Goal: Transaction & Acquisition: Purchase product/service

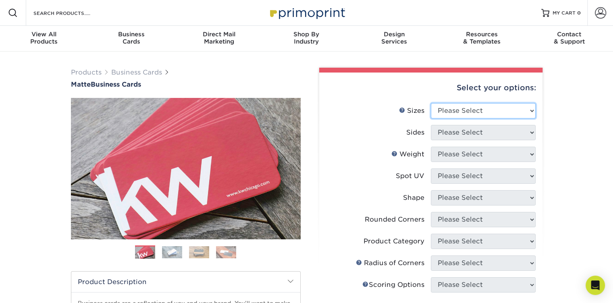
click at [461, 104] on select "Please Select 1.5" x 3.5" - Mini 1.75" x 3.5" - Mini 2" x 2" - Square 2" x 3" -…" at bounding box center [483, 110] width 105 height 15
select select "2.00x3.50"
click at [431, 103] on select "Please Select 1.5" x 3.5" - Mini 1.75" x 3.5" - Mini 2" x 2" - Square 2" x 3" -…" at bounding box center [483, 110] width 105 height 15
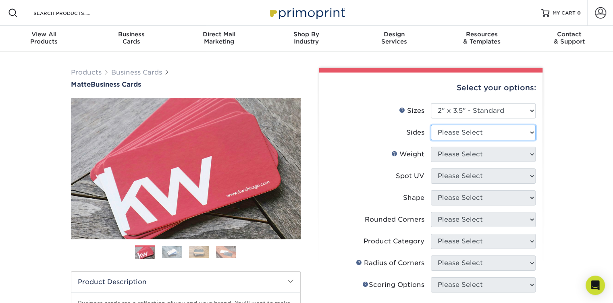
click at [473, 129] on select "Please Select Print Both Sides Print Front Only" at bounding box center [483, 132] width 105 height 15
select select "13abbda7-1d64-4f25-8bb2-c179b224825d"
click at [431, 125] on select "Please Select Print Both Sides Print Front Only" at bounding box center [483, 132] width 105 height 15
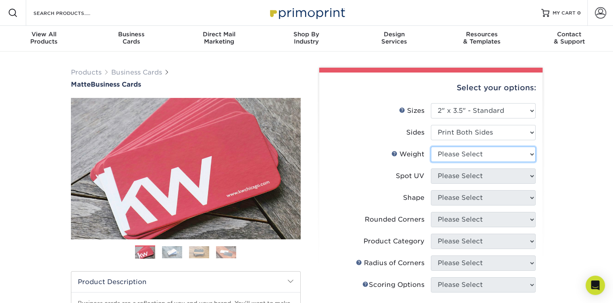
click at [474, 156] on select "Please Select 16PT 14PT" at bounding box center [483, 154] width 105 height 15
select select "14PT"
click at [431, 147] on select "Please Select 16PT 14PT" at bounding box center [483, 154] width 105 height 15
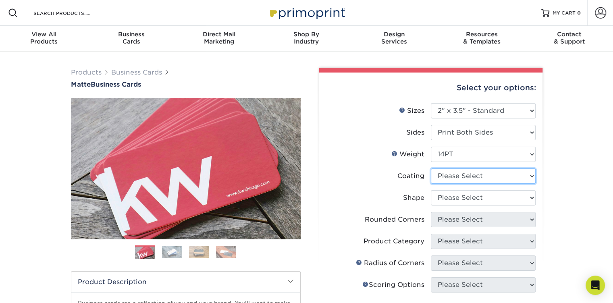
click at [464, 176] on select at bounding box center [483, 175] width 105 height 15
select select "121bb7b5-3b4d-429f-bd8d-bbf80e953313"
click at [431, 168] on select at bounding box center [483, 175] width 105 height 15
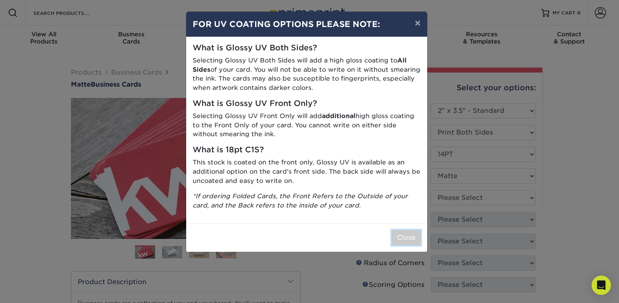
click at [398, 239] on button "Close" at bounding box center [406, 237] width 29 height 15
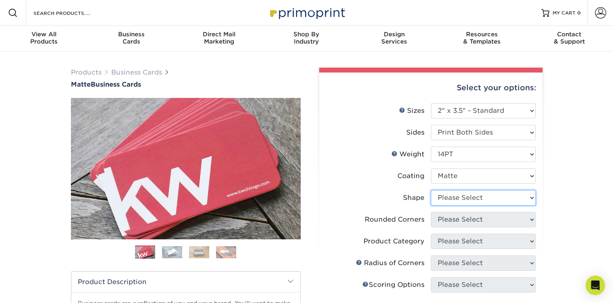
click at [456, 198] on select "Please Select Standard" at bounding box center [483, 197] width 105 height 15
select select "standard"
click at [431, 190] on select "Please Select Standard" at bounding box center [483, 197] width 105 height 15
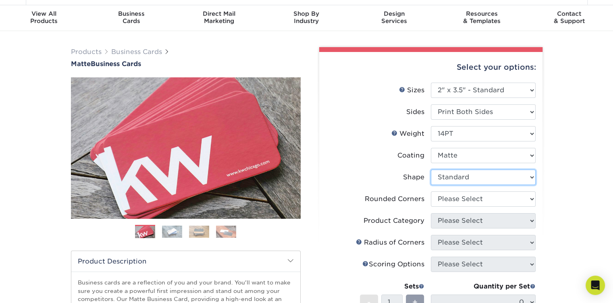
scroll to position [40, 0]
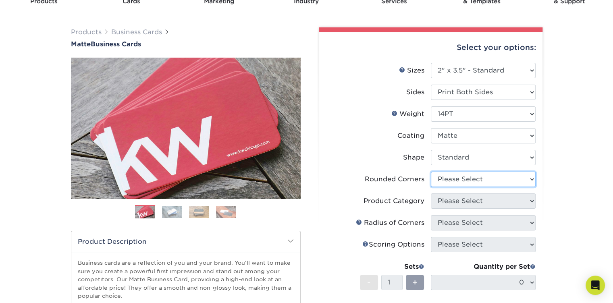
click at [469, 180] on select "Please Select Yes - Round 2 Corners Yes - Round 4 Corners No" at bounding box center [483, 179] width 105 height 15
click at [558, 219] on div "Products Business Cards Matte Business Cards Previous Next 100 $ 9" at bounding box center [306, 233] width 613 height 444
click at [492, 178] on select "Please Select Yes - Round 2 Corners Yes - Round 4 Corners No" at bounding box center [483, 179] width 105 height 15
click at [431, 172] on select "Please Select Yes - Round 2 Corners Yes - Round 4 Corners No" at bounding box center [483, 179] width 105 height 15
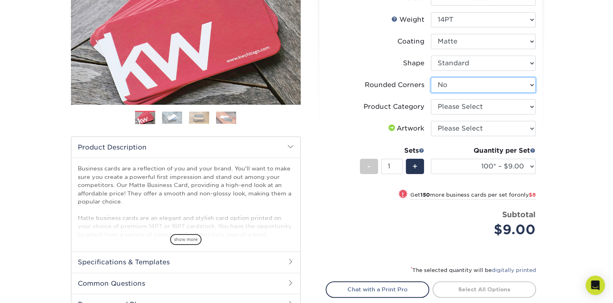
scroll to position [121, 0]
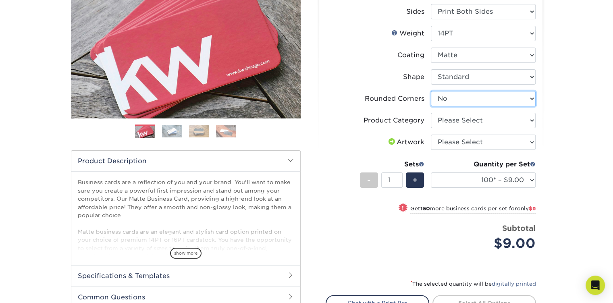
click at [456, 96] on select "Please Select Yes - Round 2 Corners Yes - Round 4 Corners No" at bounding box center [483, 98] width 105 height 15
click at [431, 91] on select "Please Select Yes - Round 2 Corners Yes - Round 4 Corners No" at bounding box center [483, 98] width 105 height 15
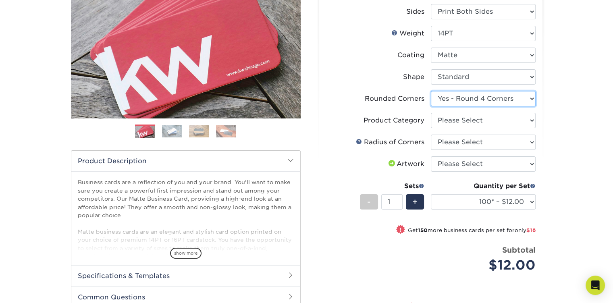
click at [477, 100] on select "Please Select Yes - Round 2 Corners Yes - Round 4 Corners No" at bounding box center [483, 98] width 105 height 15
select select "0"
click at [431, 91] on select "Please Select Yes - Round 2 Corners Yes - Round 4 Corners No" at bounding box center [483, 98] width 105 height 15
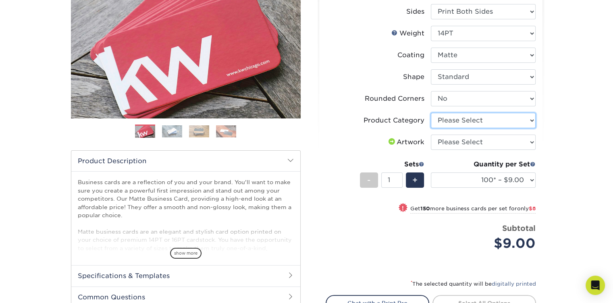
click at [467, 118] on select "Please Select Business Cards" at bounding box center [483, 120] width 105 height 15
select select "3b5148f1-0588-4f88-a218-97bcfdce65c1"
click at [431, 113] on select "Please Select Business Cards" at bounding box center [483, 120] width 105 height 15
click at [463, 141] on select "Please Select I will upload files I need a design - $100" at bounding box center [483, 142] width 105 height 15
select select "upload"
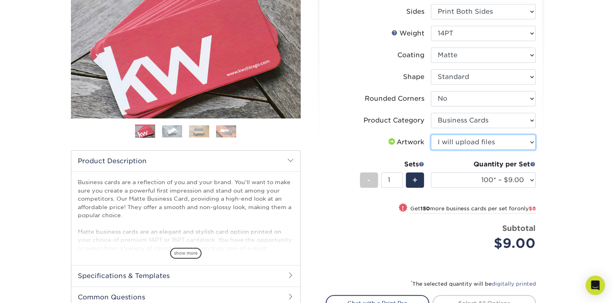
click at [431, 135] on select "Please Select I will upload files I need a design - $100" at bounding box center [483, 142] width 105 height 15
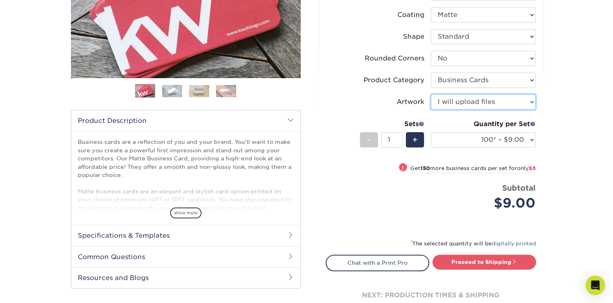
scroll to position [201, 0]
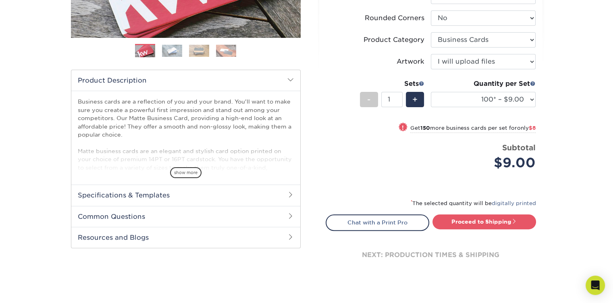
click at [475, 222] on link "Proceed to Shipping" at bounding box center [484, 221] width 104 height 15
type input "Set 1"
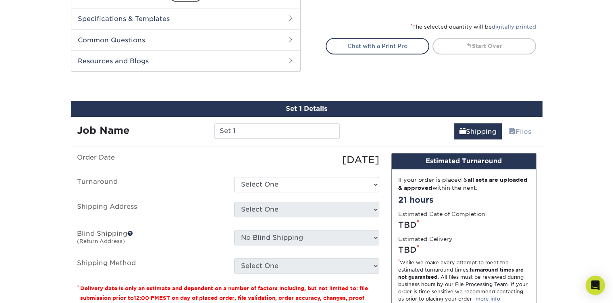
scroll to position [437, 0]
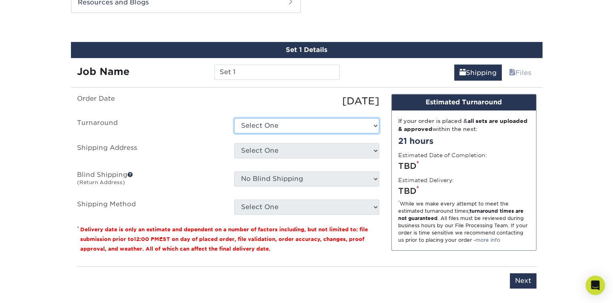
click at [270, 123] on select "Select One 2-4 Business Days 2 Day Next Business Day" at bounding box center [306, 125] width 145 height 15
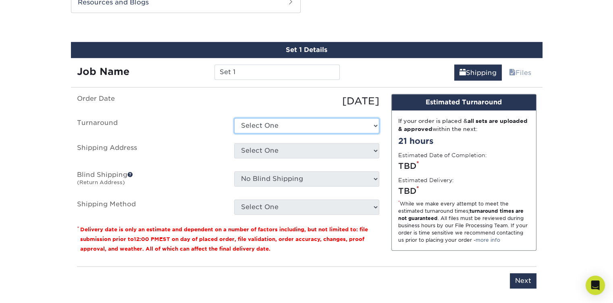
click at [270, 123] on select "Select One 2-4 Business Days 2 Day Next Business Day" at bounding box center [306, 125] width 145 height 15
click at [234, 118] on select "Select One 2-4 Business Days 2 Day Next Business Day" at bounding box center [306, 125] width 145 height 15
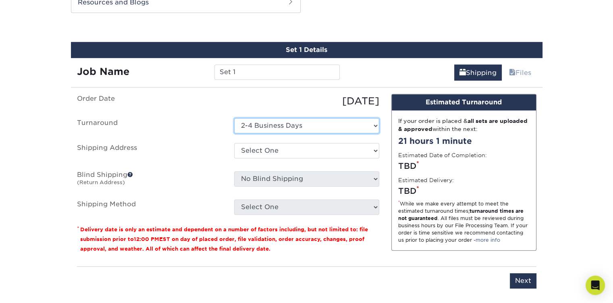
click at [279, 122] on select "Select One 2-4 Business Days 2 Day Next Business Day" at bounding box center [306, 125] width 145 height 15
click at [234, 118] on select "Select One 2-4 Business Days 2 Day Next Business Day" at bounding box center [306, 125] width 145 height 15
click at [286, 124] on select "Select One 2-4 Business Days 2 Day Next Business Day" at bounding box center [306, 125] width 145 height 15
select select "e6dc3f44-811f-4023-acdf-8cd9144995fc"
click at [234, 118] on select "Select One 2-4 Business Days 2 Day Next Business Day" at bounding box center [306, 125] width 145 height 15
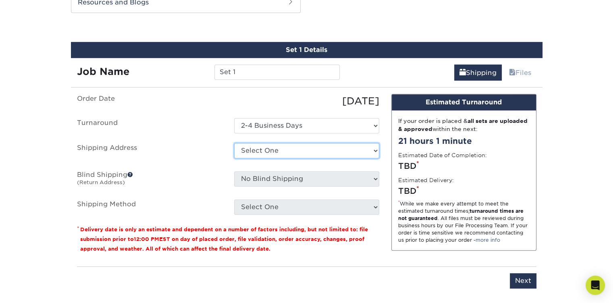
click at [265, 153] on select "Select One + Add New Address - Login" at bounding box center [306, 150] width 145 height 15
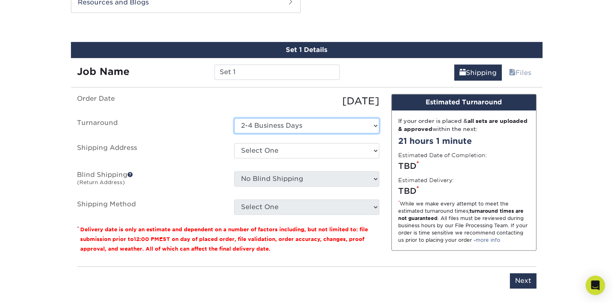
click at [266, 126] on select "Select One 2-4 Business Days 2 Day Next Business Day" at bounding box center [306, 125] width 145 height 15
click at [268, 124] on select "Select One 2-4 Business Days 2 Day Next Business Day" at bounding box center [306, 125] width 145 height 15
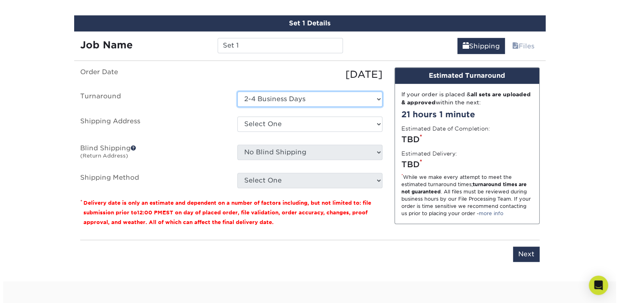
scroll to position [477, 0]
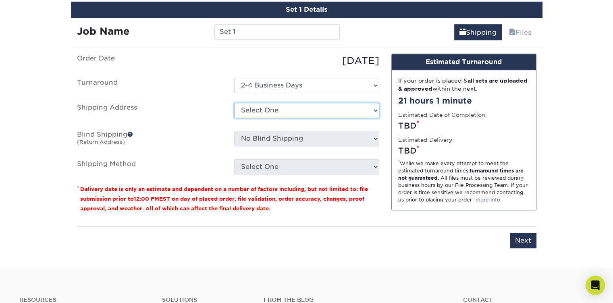
click at [275, 108] on select "Select One + Add New Address - Login" at bounding box center [306, 110] width 145 height 15
select select "newaddress"
click at [234, 103] on select "Select One + Add New Address - Login" at bounding box center [306, 110] width 145 height 15
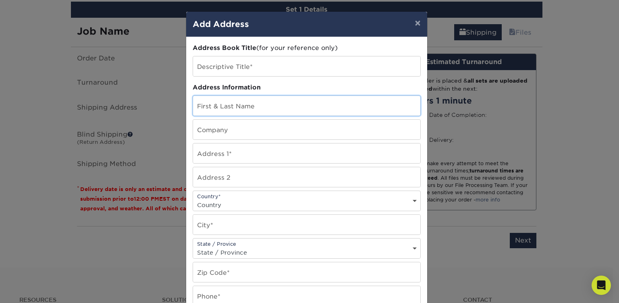
click at [225, 110] on input "text" at bounding box center [306, 106] width 227 height 20
type input "[PERSON_NAME]"
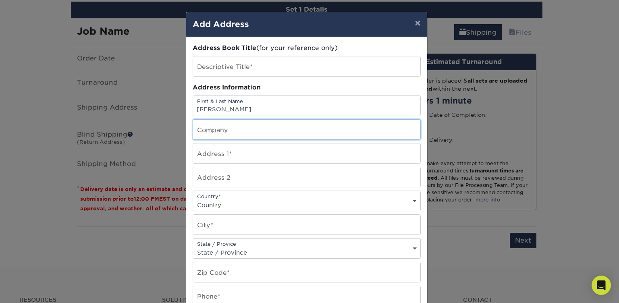
click at [245, 131] on input "text" at bounding box center [306, 130] width 227 height 20
type input "2"
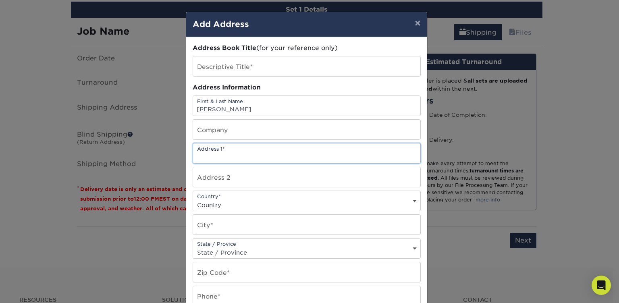
click at [237, 154] on input "text" at bounding box center [306, 153] width 227 height 20
type input "Homewood Rd"
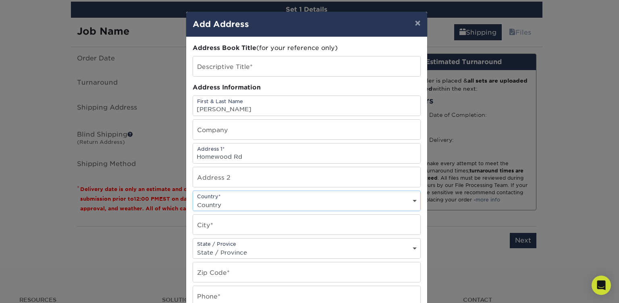
click at [217, 203] on select "Country United States Canada ----------------------------- Afghanistan Albania …" at bounding box center [306, 205] width 227 height 12
select select "US"
click at [193, 199] on select "Country United States Canada ----------------------------- Afghanistan Albania …" at bounding box center [306, 205] width 227 height 12
click at [240, 224] on input "text" at bounding box center [306, 225] width 227 height 20
type input "Annapolis"
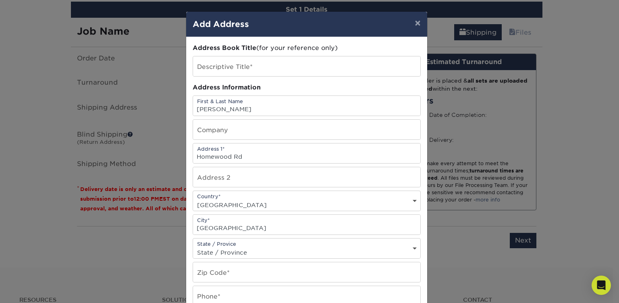
select select "MD"
type input "21409"
type input "4102125654"
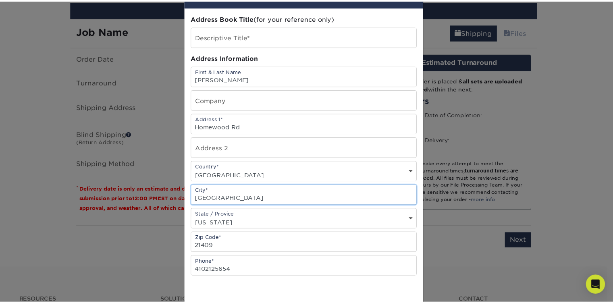
scroll to position [81, 0]
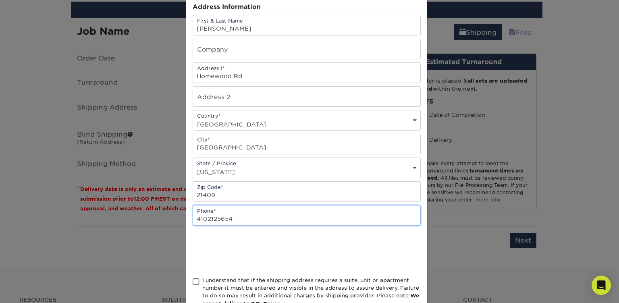
drag, startPoint x: 245, startPoint y: 220, endPoint x: 180, endPoint y: 218, distance: 64.5
click at [180, 218] on div "× Add Address Address Book Title (for your reference only) Descriptive Title* A…" at bounding box center [309, 151] width 619 height 303
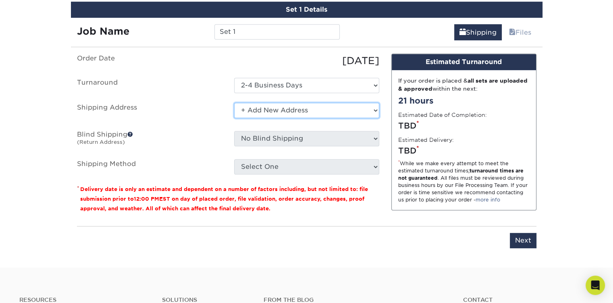
click at [280, 110] on select "Select One + Add New Address - Login" at bounding box center [306, 110] width 145 height 15
click at [234, 103] on select "Select One + Add New Address - Login" at bounding box center [306, 110] width 145 height 15
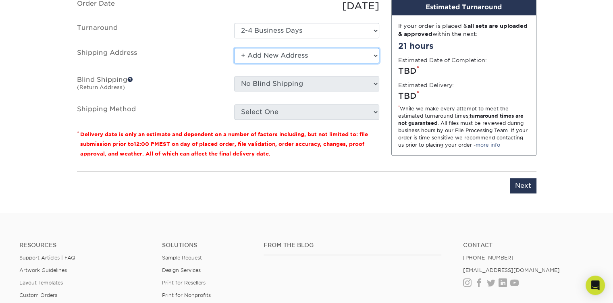
scroll to position [517, 0]
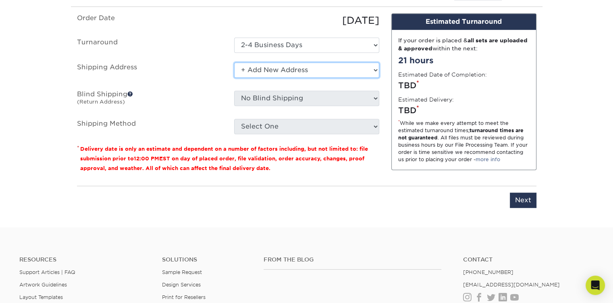
click at [282, 70] on select "Select One + Add New Address - Login" at bounding box center [306, 69] width 145 height 15
click at [234, 62] on select "Select One + Add New Address - Login" at bounding box center [306, 69] width 145 height 15
click at [276, 68] on select "Select One + Add New Address - Login" at bounding box center [306, 69] width 145 height 15
click at [234, 62] on select "Select One + Add New Address - Login" at bounding box center [306, 69] width 145 height 15
click at [277, 72] on select "Select One + Add New Address - Login" at bounding box center [306, 69] width 145 height 15
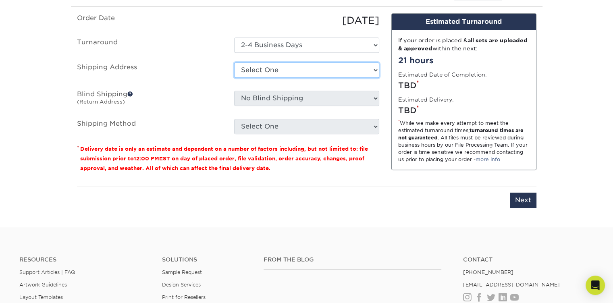
select select "newaddress"
click at [234, 62] on select "Select One + Add New Address - Login" at bounding box center [306, 69] width 145 height 15
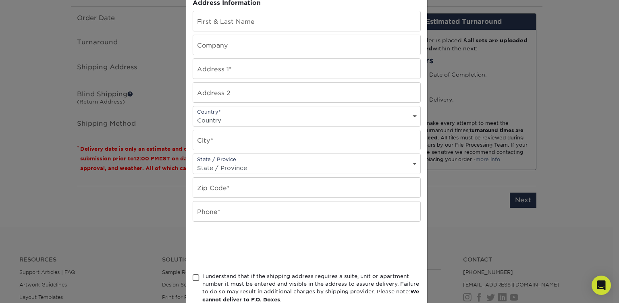
scroll to position [133, 0]
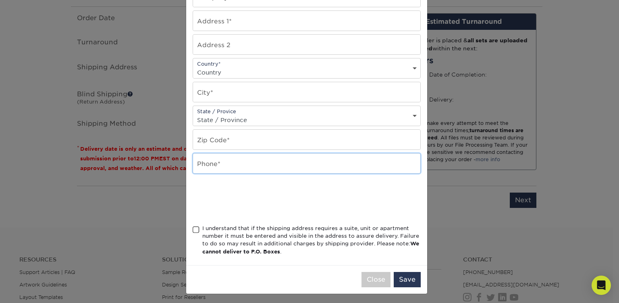
click at [215, 163] on input "text" at bounding box center [306, 164] width 227 height 20
type input "4437304882"
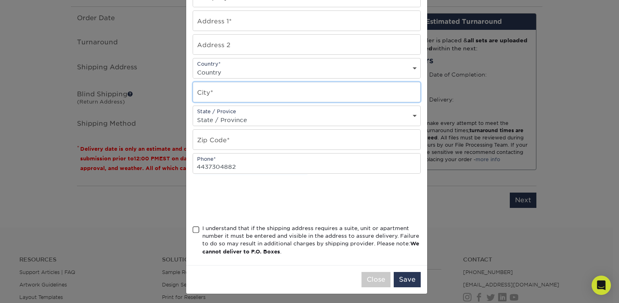
click at [211, 93] on input "text" at bounding box center [306, 92] width 227 height 20
type input "Annapolis"
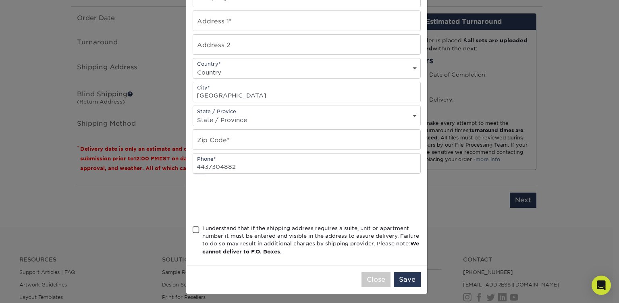
type input "[PERSON_NAME]"
type input "2004 Homewood Rd"
select select "US"
select select "MD"
type input "21409"
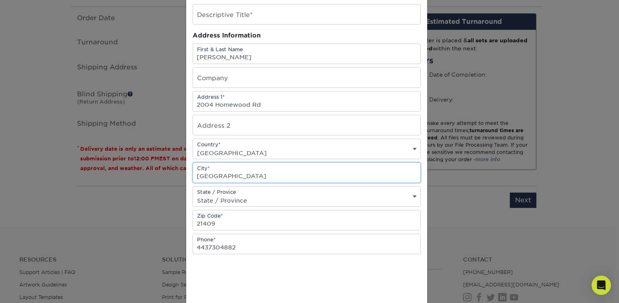
scroll to position [12, 0]
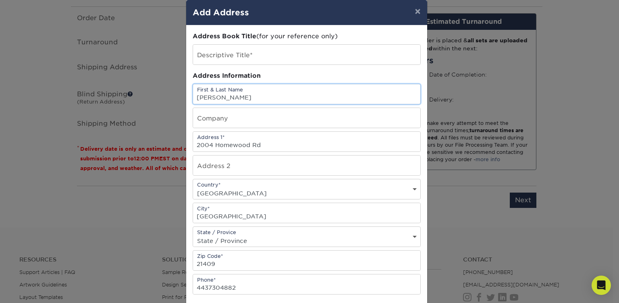
click at [193, 98] on input "[PERSON_NAME]" at bounding box center [306, 94] width 227 height 20
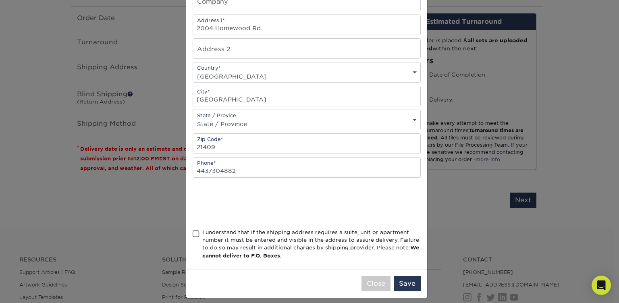
scroll to position [133, 0]
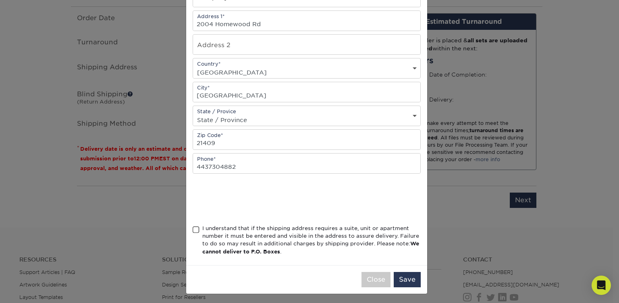
type input "[PERSON_NAME]"
click at [193, 227] on span at bounding box center [196, 230] width 7 height 8
click at [0, 0] on input "I understand that if the shipping address requires a suite, unit or apartment n…" at bounding box center [0, 0] width 0 height 0
click at [410, 277] on button "Save" at bounding box center [407, 279] width 27 height 15
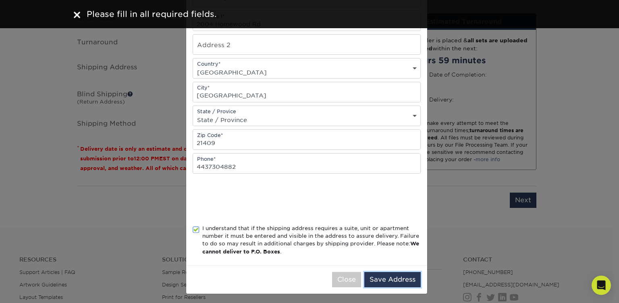
click at [385, 278] on button "Save Address" at bounding box center [392, 279] width 56 height 15
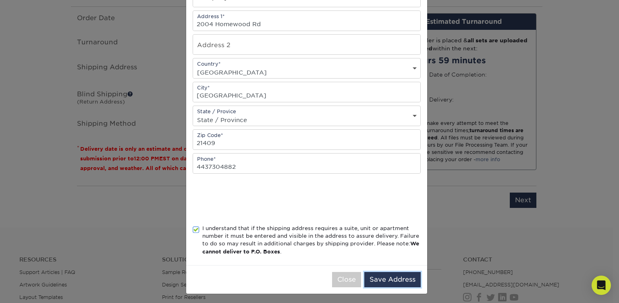
click at [379, 279] on button "Save Address" at bounding box center [392, 279] width 56 height 15
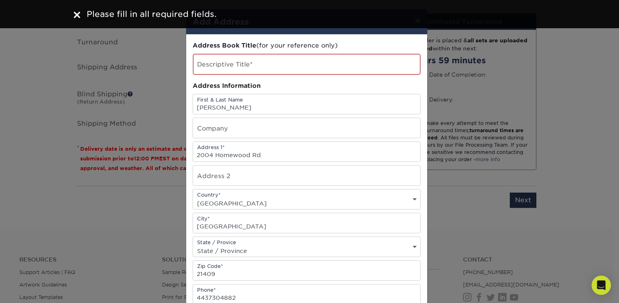
scroll to position [0, 0]
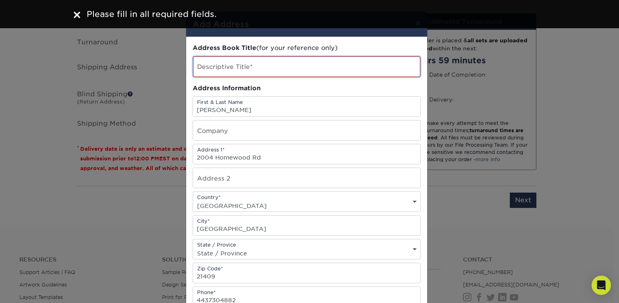
click at [263, 68] on input "text" at bounding box center [306, 66] width 227 height 21
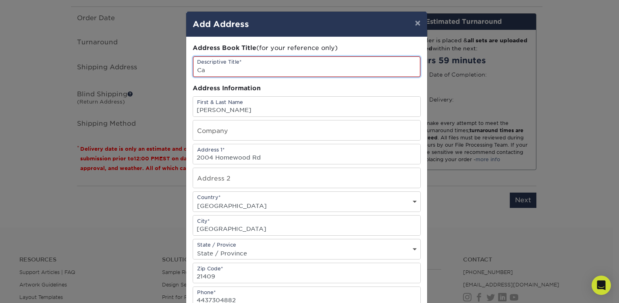
type input "C"
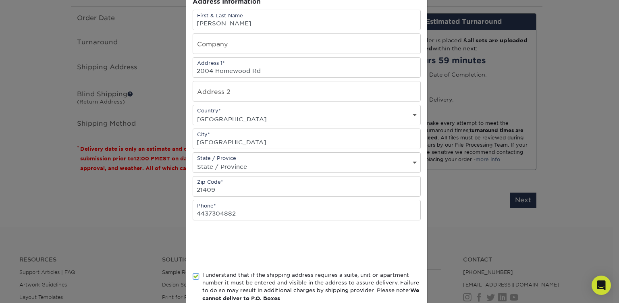
scroll to position [133, 0]
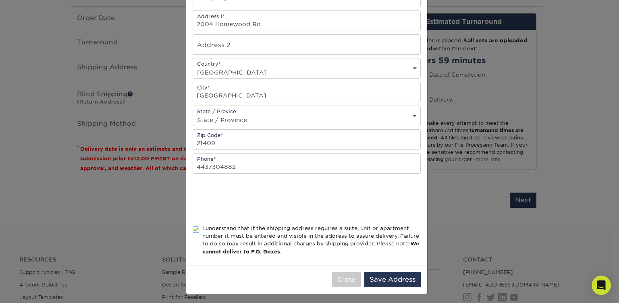
type input "Address"
click at [375, 272] on button "Save Address" at bounding box center [392, 279] width 56 height 15
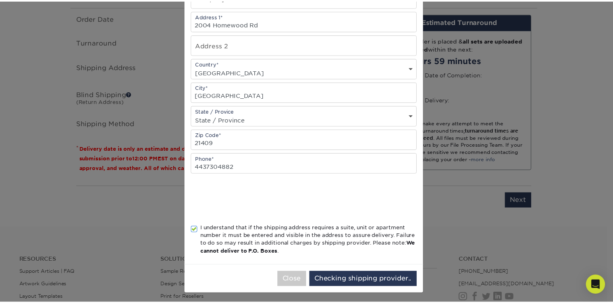
scroll to position [0, 0]
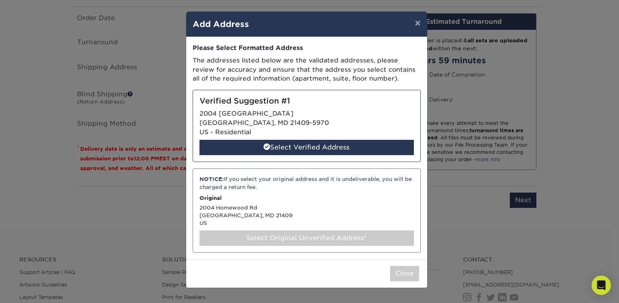
click at [306, 149] on div "Select Verified Address" at bounding box center [306, 147] width 214 height 15
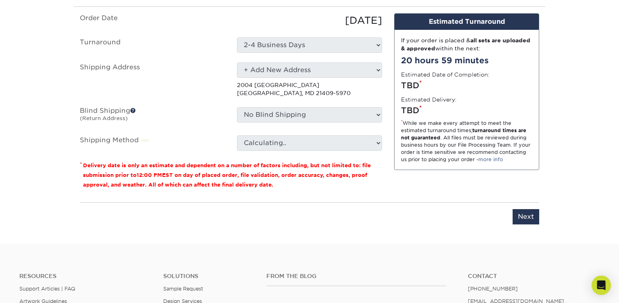
select select "286594"
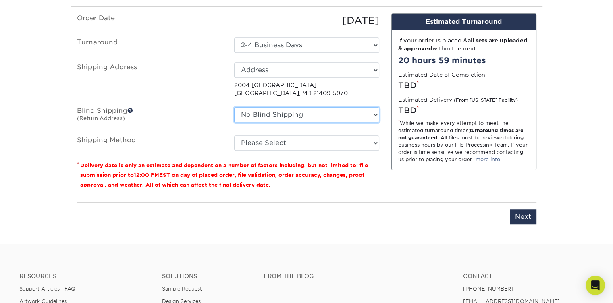
click at [282, 110] on select "No Blind Shipping + Add New Address" at bounding box center [306, 114] width 145 height 15
click at [281, 111] on select "No Blind Shipping + Add New Address" at bounding box center [306, 114] width 145 height 15
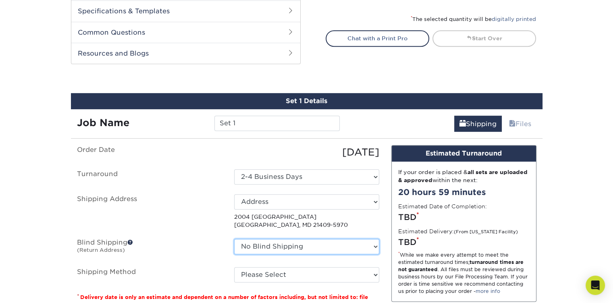
scroll to position [437, 0]
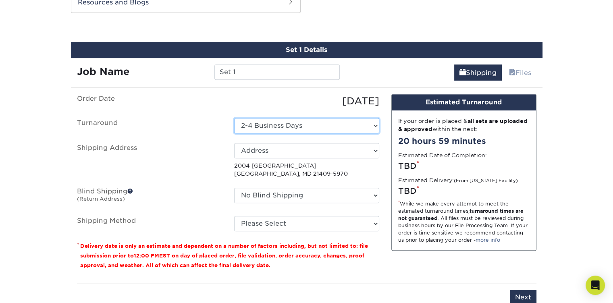
click at [282, 120] on select "Select One 2-4 Business Days 2 Day Next Business Day" at bounding box center [306, 125] width 145 height 15
click at [282, 123] on select "Select One 2-4 Business Days 2 Day Next Business Day" at bounding box center [306, 125] width 145 height 15
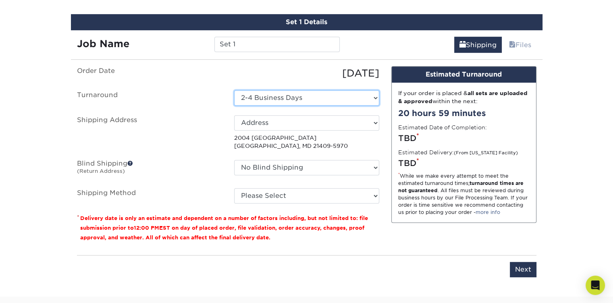
scroll to position [477, 0]
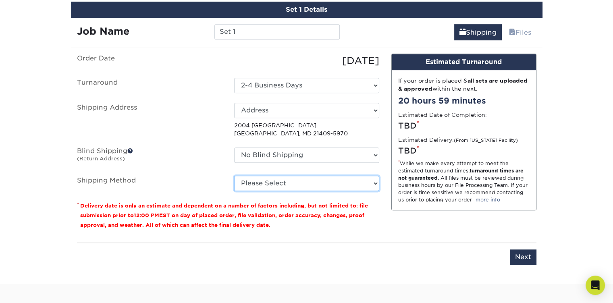
click at [284, 180] on select "Please Select Ground Shipping (+$7.84) 3 Day Shipping Service (+$20.06) 2 Day A…" at bounding box center [306, 183] width 145 height 15
select select "03"
click at [234, 176] on select "Please Select Ground Shipping (+$7.84) 3 Day Shipping Service (+$20.06) 2 Day A…" at bounding box center [306, 183] width 145 height 15
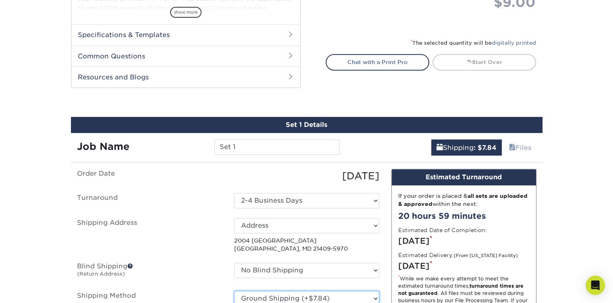
scroll to position [396, 0]
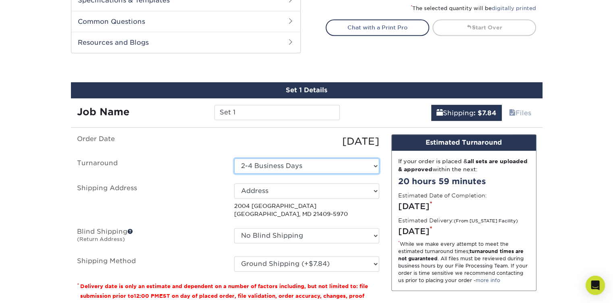
click at [274, 168] on select "Select One 2-4 Business Days 2 Day Next Business Day" at bounding box center [306, 165] width 145 height 15
click at [338, 163] on select "Select One 2-4 Business Days 2 Day Next Business Day" at bounding box center [306, 165] width 145 height 15
select select "e6dc3f44-811f-4023-acdf-8cd9144995fc"
click at [300, 163] on select "Select One 2-4 Business Days 2 Day Next Business Day" at bounding box center [306, 165] width 145 height 15
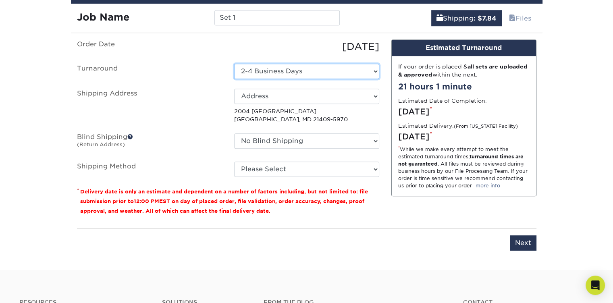
scroll to position [638, 0]
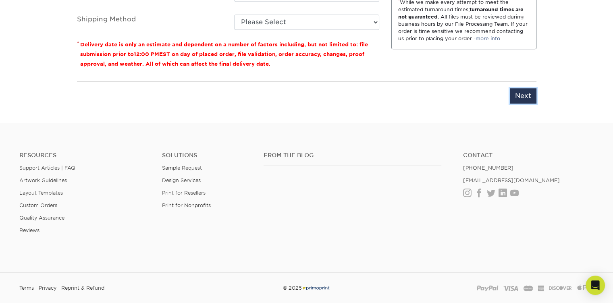
click at [517, 94] on input "Next" at bounding box center [523, 95] width 27 height 15
type input "Next"
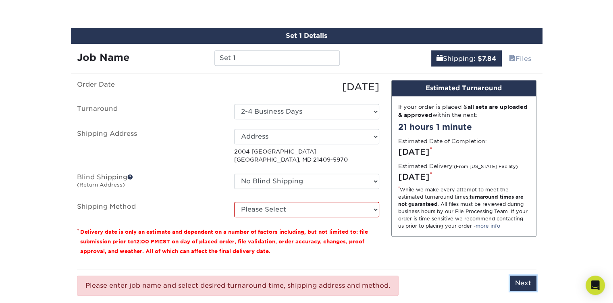
scroll to position [437, 0]
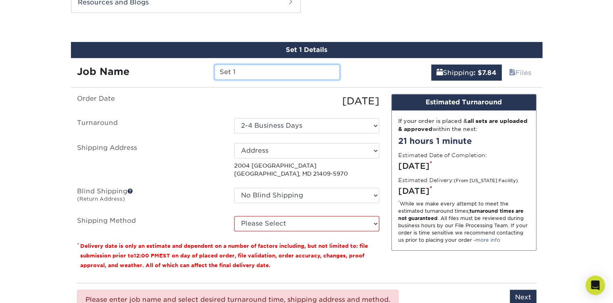
click at [239, 75] on input "Set 1" at bounding box center [276, 71] width 125 height 15
click at [241, 73] on input "Set 1" at bounding box center [276, 71] width 125 height 15
type input "S"
type input "Set 1"
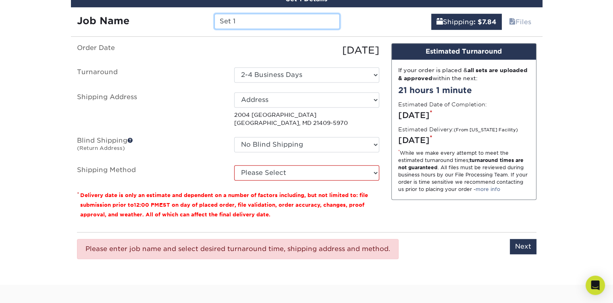
scroll to position [638, 0]
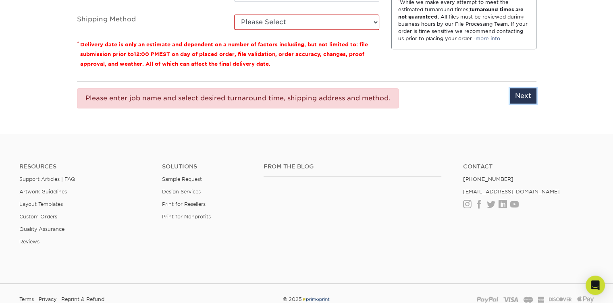
click at [512, 93] on input "Next" at bounding box center [523, 95] width 27 height 15
type input "Next"
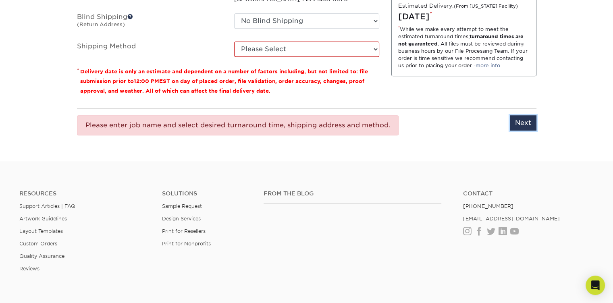
scroll to position [558, 0]
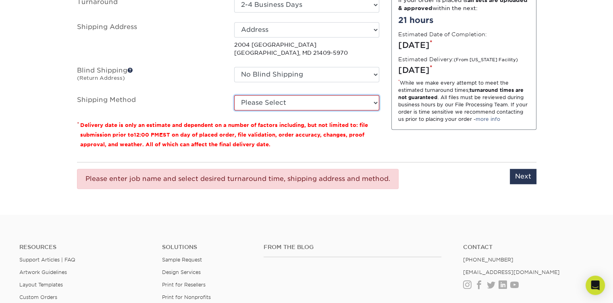
click at [258, 104] on select "Please Select Ground Shipping (+$7.84) 3 Day Shipping Service (+$20.06) 2 Day A…" at bounding box center [306, 102] width 145 height 15
select select "03"
click at [234, 95] on select "Please Select Ground Shipping (+$7.84) 3 Day Shipping Service (+$20.06) 2 Day A…" at bounding box center [306, 102] width 145 height 15
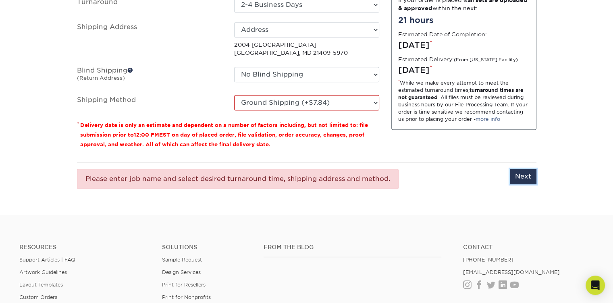
click at [518, 176] on input "Next" at bounding box center [523, 176] width 27 height 15
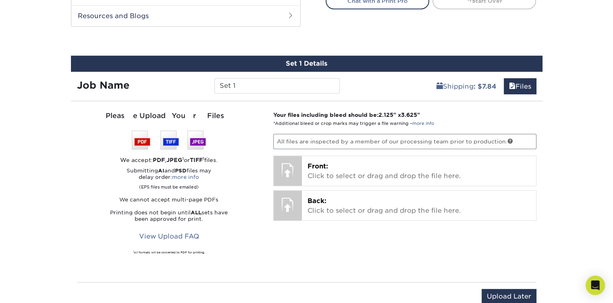
scroll to position [437, 0]
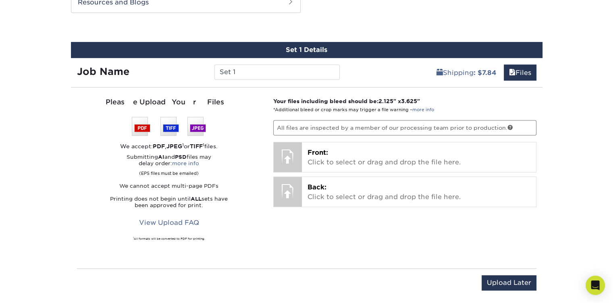
click at [362, 156] on p "Front: Click to select or drag and drop the file here." at bounding box center [418, 157] width 223 height 19
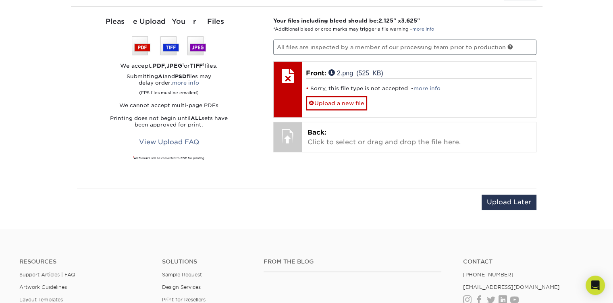
scroll to position [477, 0]
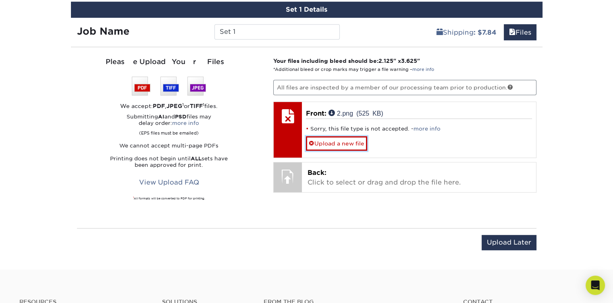
click at [338, 141] on link "Upload a new file" at bounding box center [336, 143] width 61 height 14
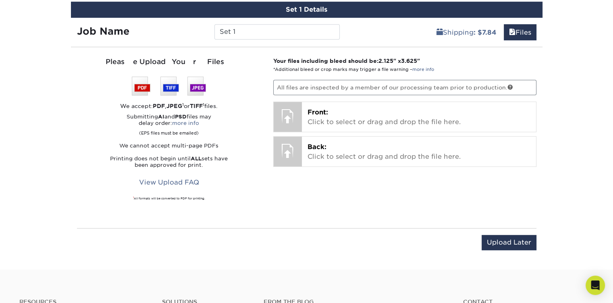
click at [323, 121] on p "Front: Click to select or drag and drop the file here." at bounding box center [418, 117] width 223 height 19
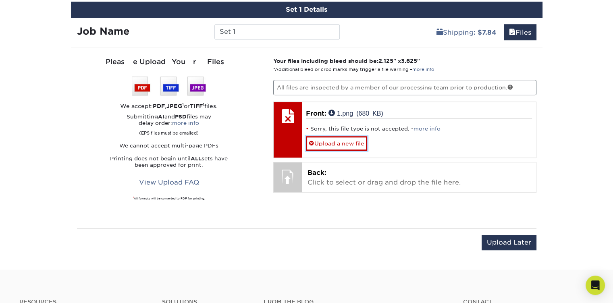
click at [346, 145] on link "Upload a new file" at bounding box center [336, 143] width 61 height 14
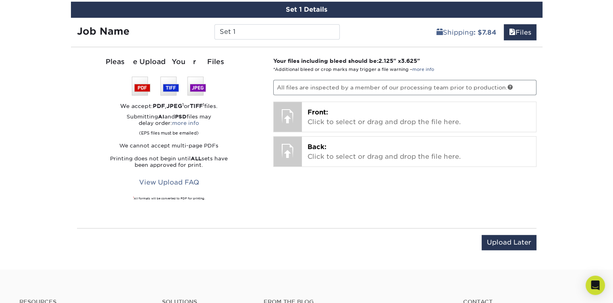
click at [332, 84] on p "All files are inspected by a member of our processing team prior to production." at bounding box center [404, 87] width 263 height 15
click at [336, 116] on p "Front: Click to select or drag and drop the file here." at bounding box center [418, 117] width 223 height 19
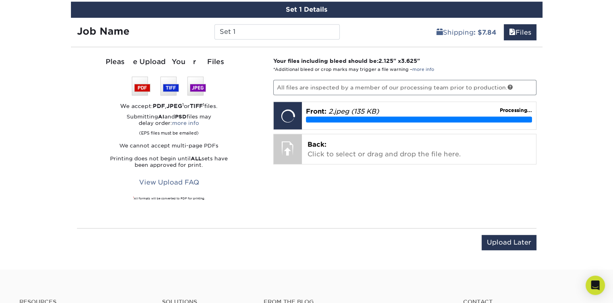
click at [330, 151] on p "Back: Click to select or drag and drop the file here." at bounding box center [418, 149] width 223 height 19
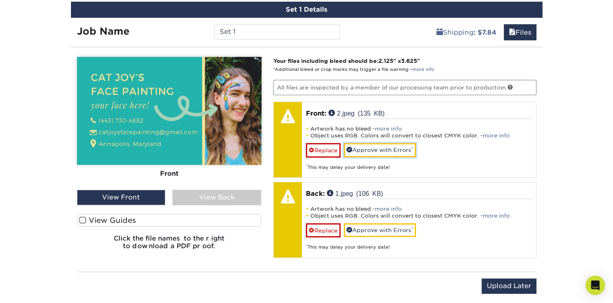
click at [361, 149] on link "Approve with Errors *" at bounding box center [380, 150] width 72 height 14
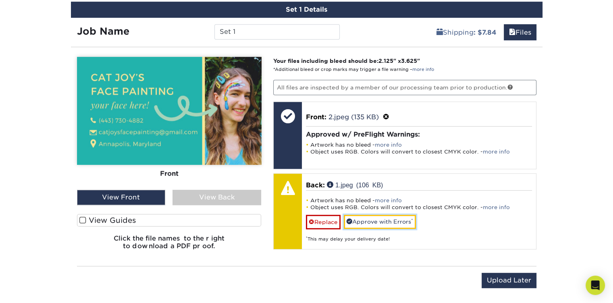
click at [371, 220] on link "Approve with Errors *" at bounding box center [380, 222] width 72 height 14
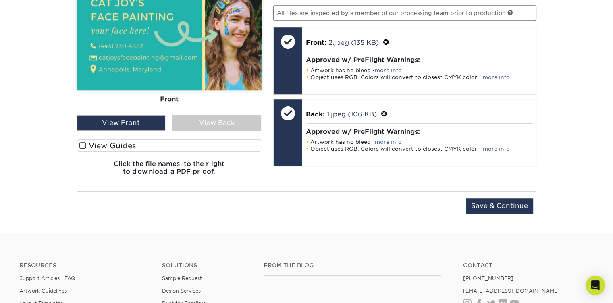
scroll to position [517, 0]
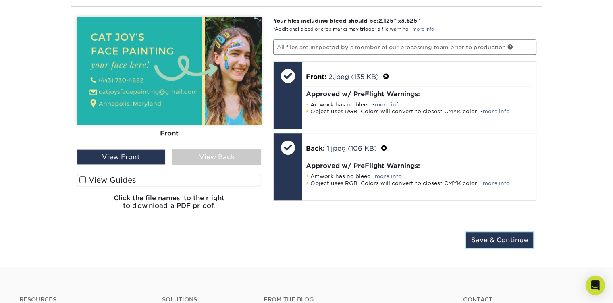
click at [488, 236] on input "Save & Continue" at bounding box center [499, 239] width 67 height 15
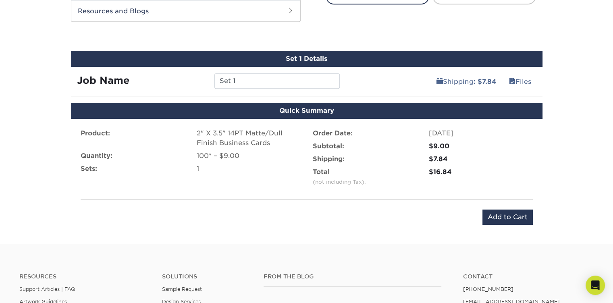
scroll to position [437, 0]
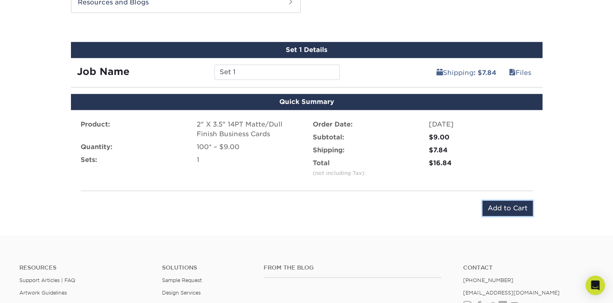
click at [508, 207] on input "Add to Cart" at bounding box center [507, 208] width 50 height 15
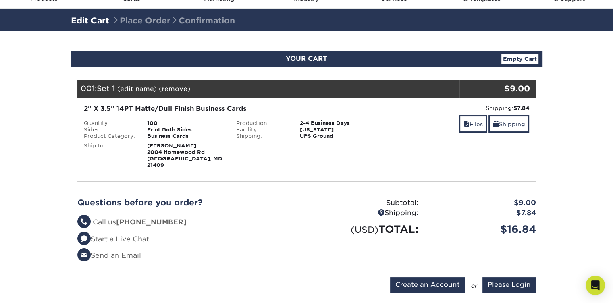
scroll to position [81, 0]
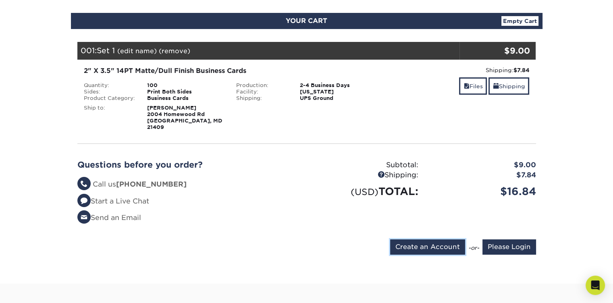
click at [430, 239] on input "Create an Account" at bounding box center [427, 246] width 75 height 15
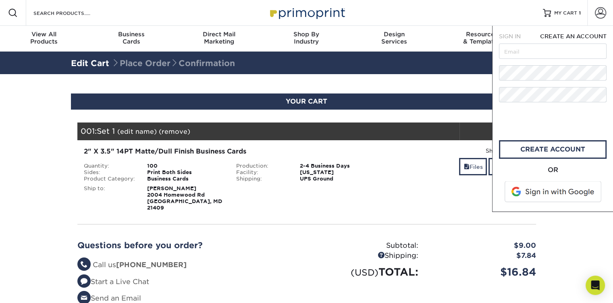
scroll to position [0, 0]
click at [537, 55] on input "text" at bounding box center [553, 51] width 108 height 15
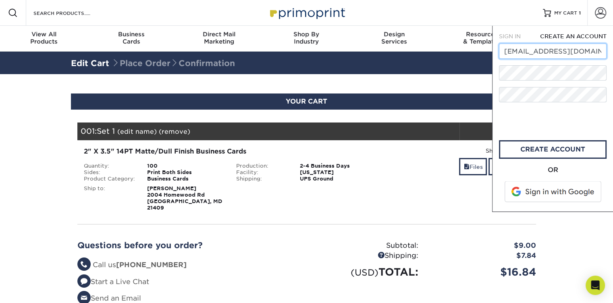
scroll to position [0, 10]
type input "catjoysfacepainting@gmail.com"
click at [483, 73] on div "Resources Menu Search Products Account SIGN IN CREATE AN ACCOUNT forgot passwor…" at bounding box center [306, 300] width 613 height 600
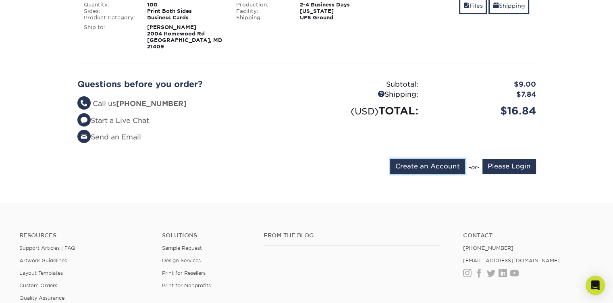
click at [433, 161] on input "Create an Account" at bounding box center [427, 166] width 75 height 15
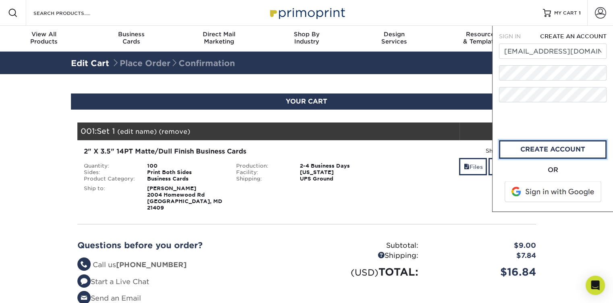
click at [543, 147] on link "create account" at bounding box center [553, 149] width 108 height 19
click at [316, 251] on div "Shipping:" at bounding box center [366, 256] width 118 height 10
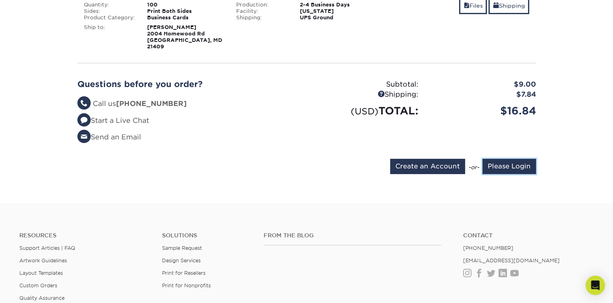
click at [488, 160] on input "Please Login" at bounding box center [509, 166] width 54 height 15
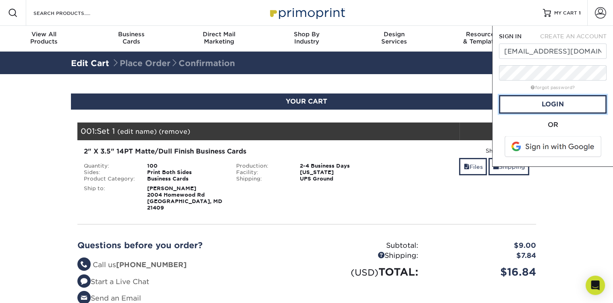
click at [555, 108] on link "Login" at bounding box center [553, 104] width 108 height 19
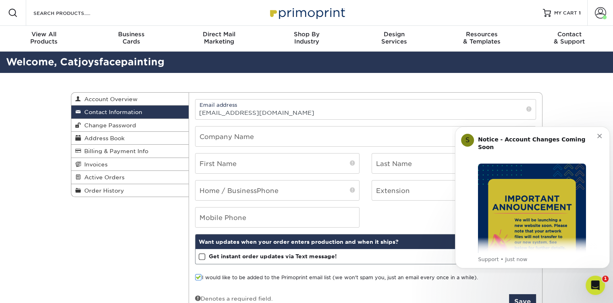
click at [602, 137] on icon "Dismiss notification" at bounding box center [599, 136] width 4 height 4
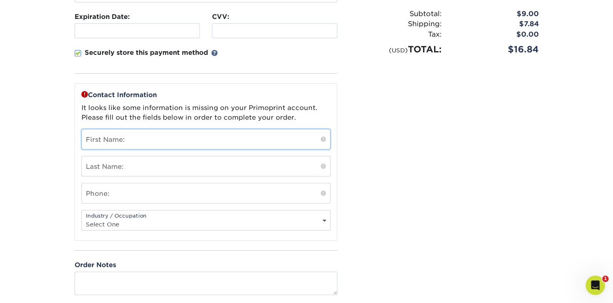
click at [160, 140] on input "text" at bounding box center [206, 139] width 248 height 20
type input "[PERSON_NAME]"
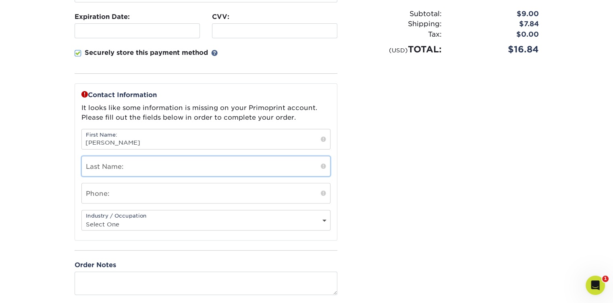
click at [143, 166] on input "text" at bounding box center [206, 166] width 248 height 20
type input "[PERSON_NAME]"
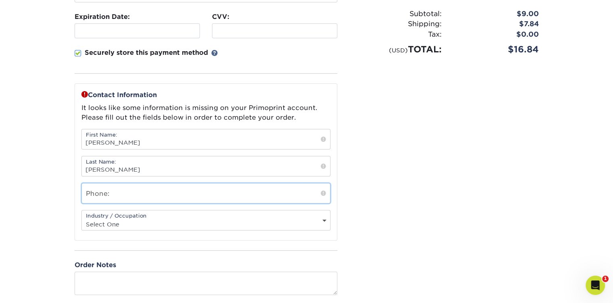
click at [102, 195] on input "text" at bounding box center [206, 193] width 248 height 20
type input "4437304882"
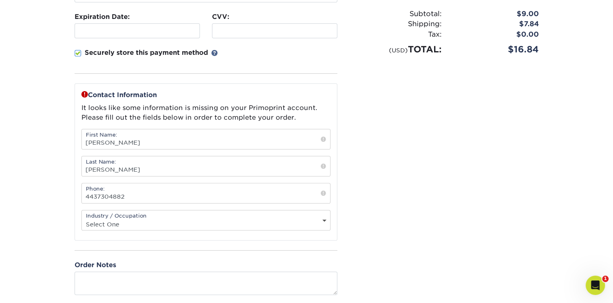
click at [141, 225] on select "Select One Administrative Executive Human Resources Construction Education Ente…" at bounding box center [206, 224] width 248 height 12
select select "26"
click at [82, 218] on select "Select One Administrative Executive Human Resources Construction Education Ente…" at bounding box center [206, 224] width 248 height 12
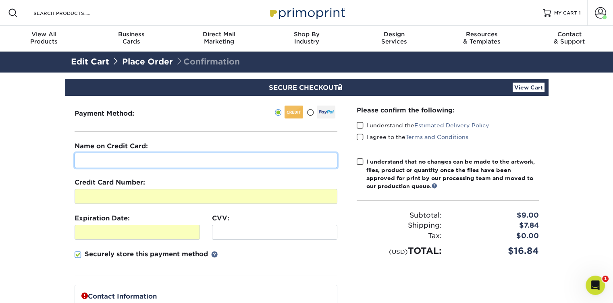
type input "[PERSON_NAME]"
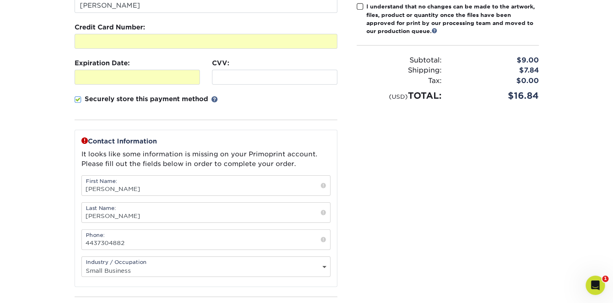
scroll to position [121, 0]
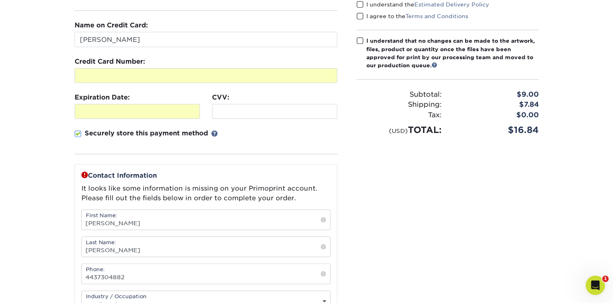
click at [75, 132] on span at bounding box center [78, 134] width 7 height 8
click at [0, 0] on input "Securely store this payment method" at bounding box center [0, 0] width 0 height 0
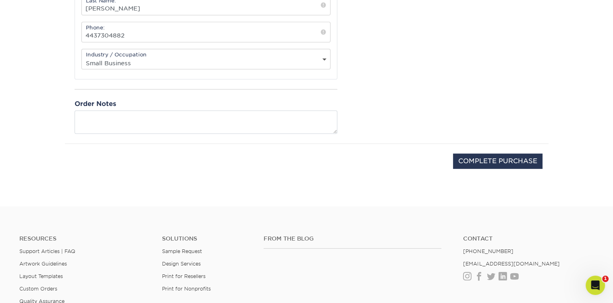
scroll to position [322, 0]
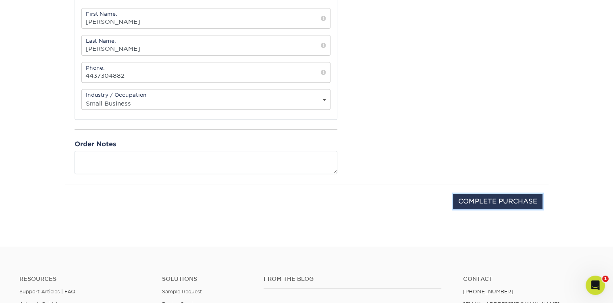
click at [481, 202] on input "COMPLETE PURCHASE" at bounding box center [497, 201] width 89 height 15
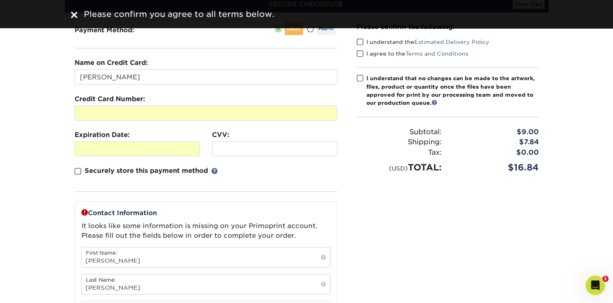
scroll to position [0, 0]
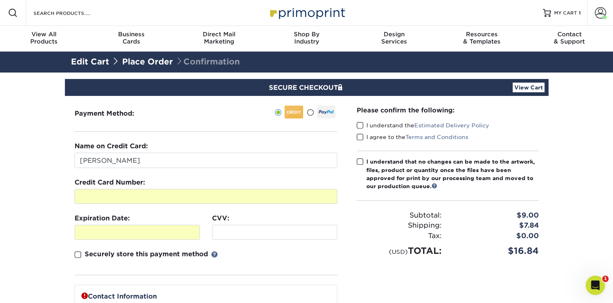
click at [360, 125] on span at bounding box center [360, 126] width 7 height 8
click at [0, 0] on input "I understand the Estimated Delivery Policy" at bounding box center [0, 0] width 0 height 0
click at [356, 135] on div "Please confirm the following: I understand the Estimated Delivery Policy I agre…" at bounding box center [447, 301] width 201 height 410
click at [357, 135] on span at bounding box center [360, 137] width 7 height 8
click at [0, 0] on input "I agree to the Terms and Conditions" at bounding box center [0, 0] width 0 height 0
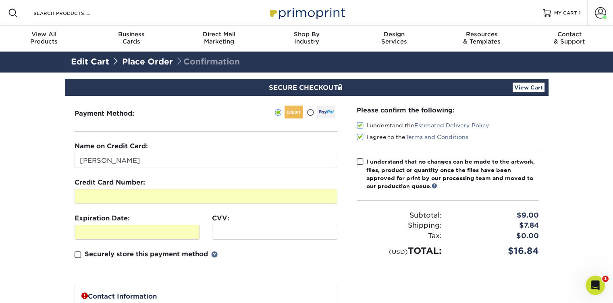
click at [361, 160] on span at bounding box center [360, 162] width 7 height 8
click at [0, 0] on input "I understand that no changes can be made to the artwork, files, product or quan…" at bounding box center [0, 0] width 0 height 0
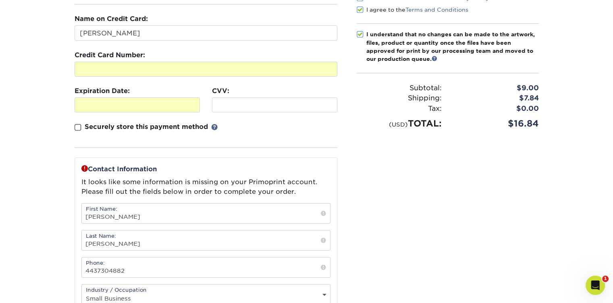
scroll to position [322, 0]
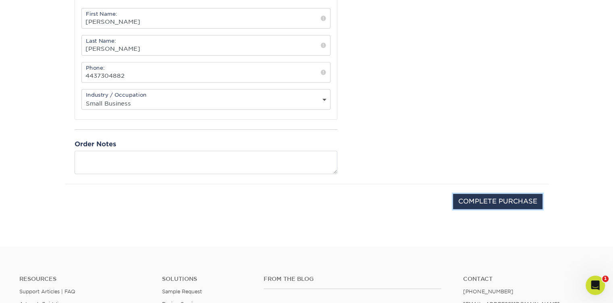
click at [464, 195] on input "COMPLETE PURCHASE" at bounding box center [497, 201] width 89 height 15
type input "PROCESSING, PLEASE WAIT..."
